Goal: Information Seeking & Learning: Learn about a topic

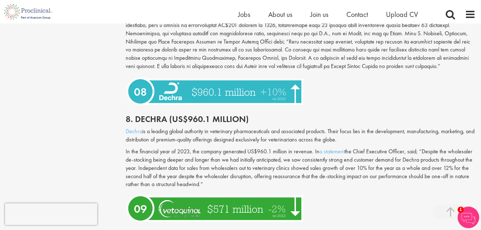
scroll to position [1527, 0]
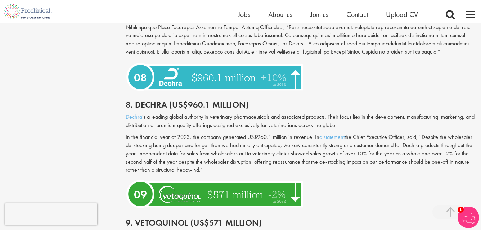
click at [182, 60] on img at bounding box center [216, 76] width 180 height 33
click at [186, 60] on img at bounding box center [216, 76] width 180 height 33
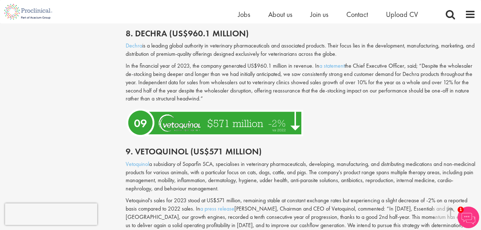
scroll to position [1599, 0]
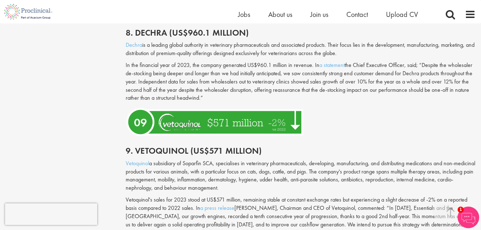
click at [218, 106] on img at bounding box center [216, 122] width 180 height 33
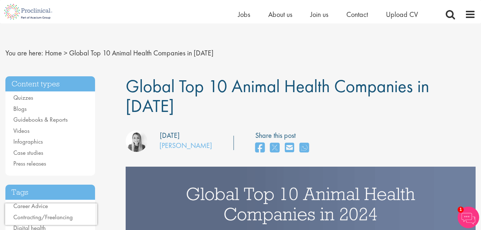
scroll to position [0, 0]
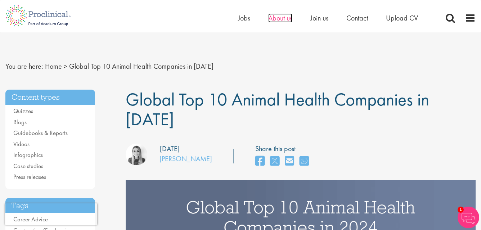
click at [277, 20] on span "About us" at bounding box center [280, 17] width 24 height 9
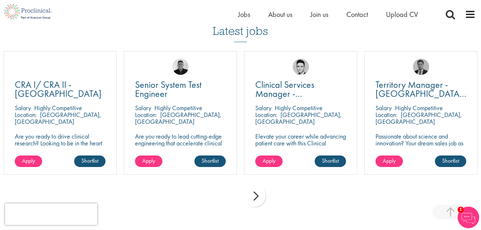
scroll to position [1326, 0]
